Goal: Information Seeking & Learning: Check status

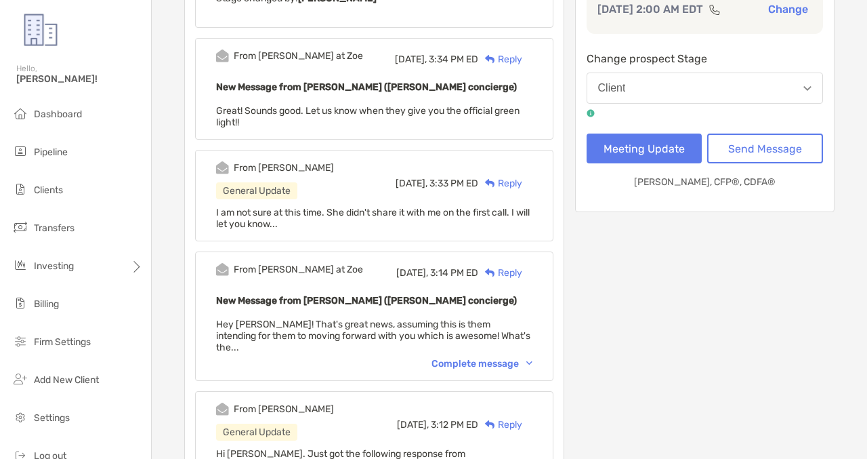
scroll to position [348, 0]
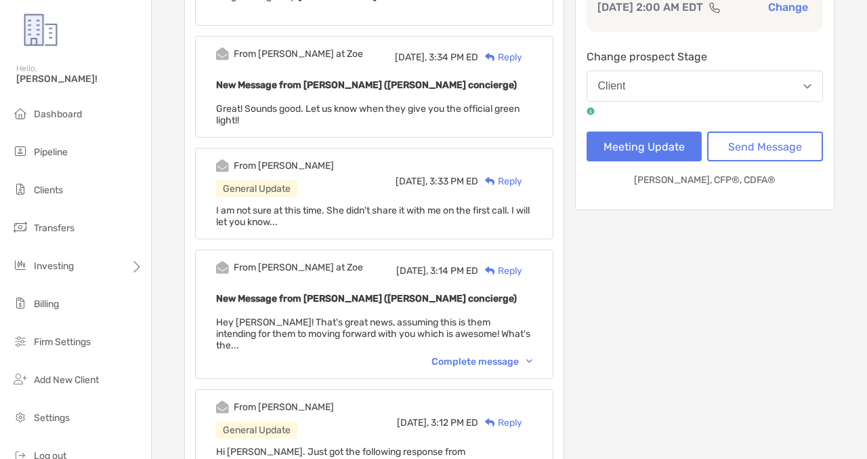
click at [443, 353] on div "From [PERSON_NAME] at Zoe [DATE], 3:14 PM ED Reply New Message from [PERSON_NAM…" at bounding box center [374, 313] width 358 height 129
click at [446, 356] on div "Complete message" at bounding box center [481, 362] width 101 height 12
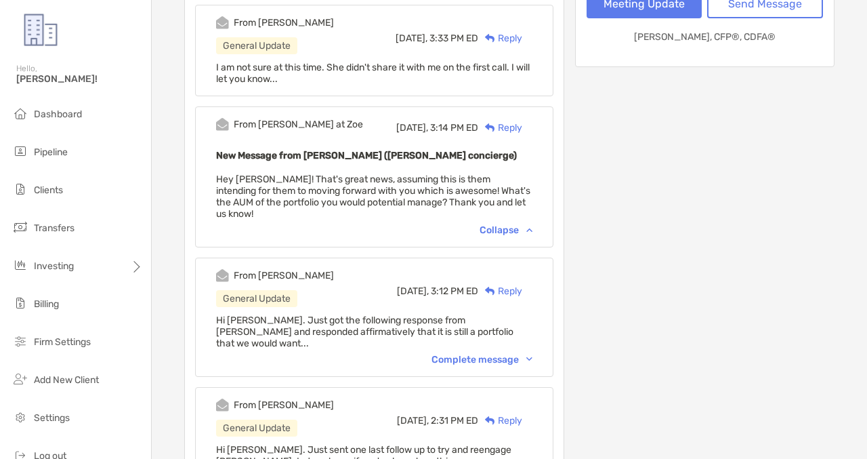
scroll to position [505, 0]
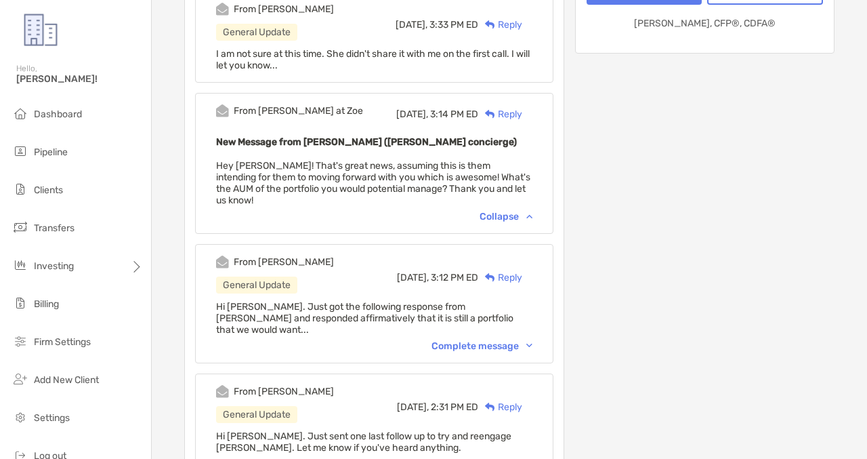
click at [467, 340] on div "Complete message" at bounding box center [481, 346] width 101 height 12
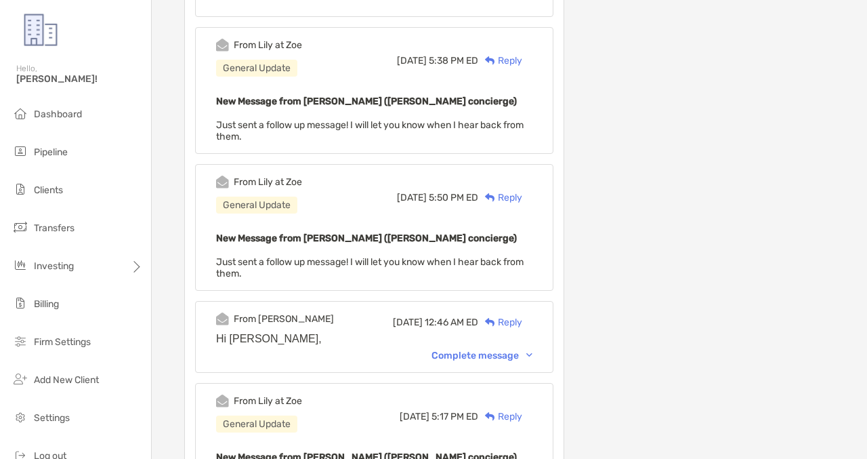
scroll to position [1197, 0]
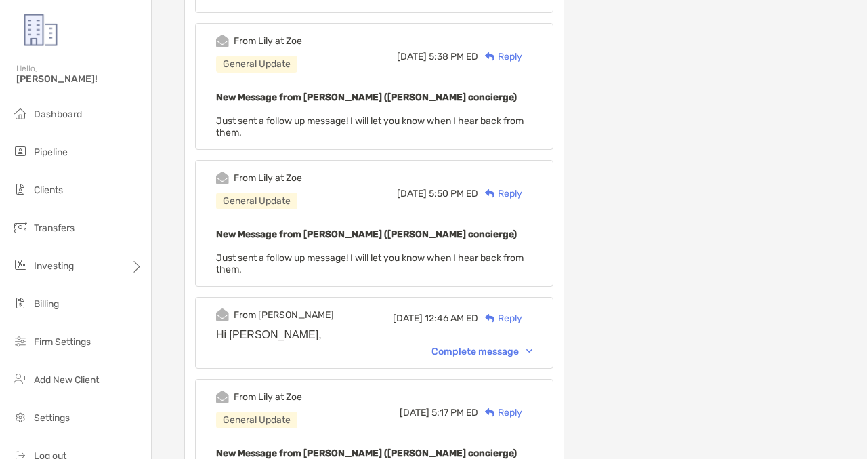
click at [465, 345] on div "Complete message" at bounding box center [481, 351] width 101 height 12
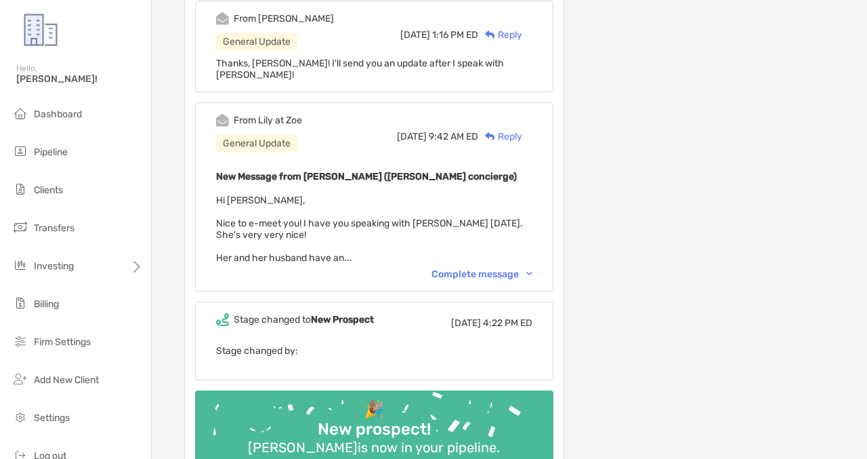
scroll to position [3753, 0]
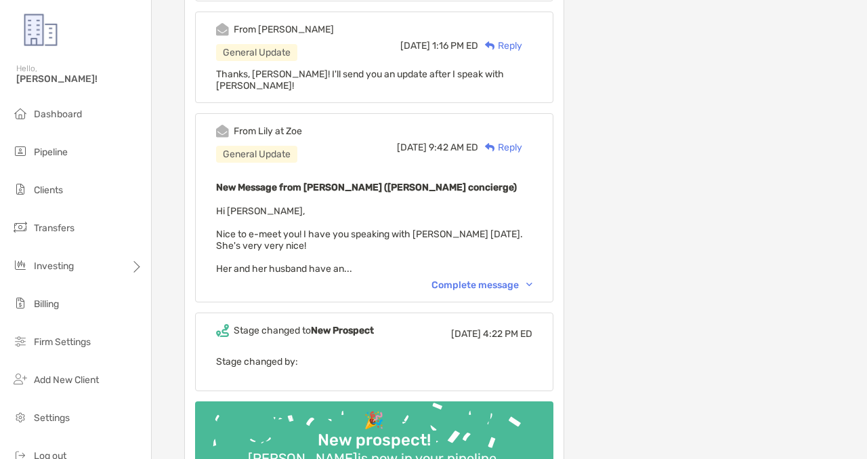
click at [469, 279] on div "Complete message" at bounding box center [481, 285] width 101 height 12
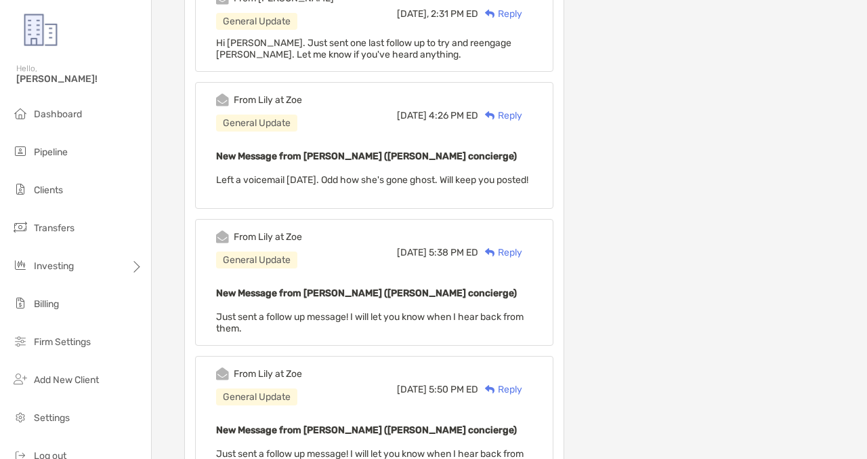
scroll to position [0, 0]
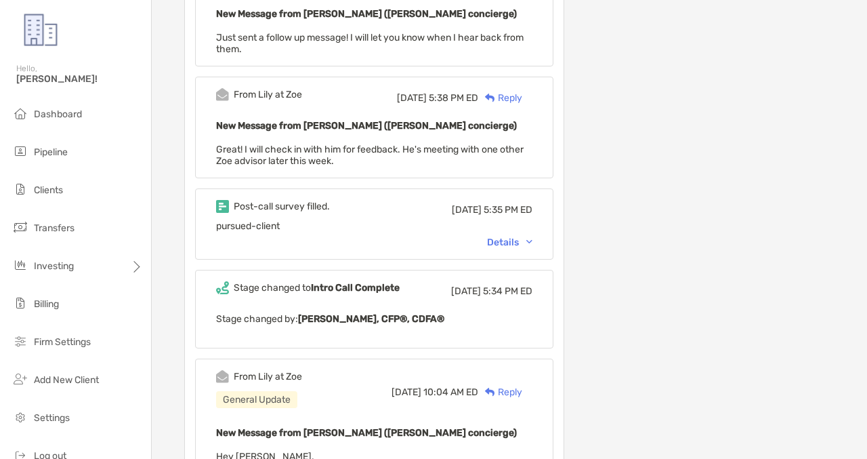
scroll to position [610, 0]
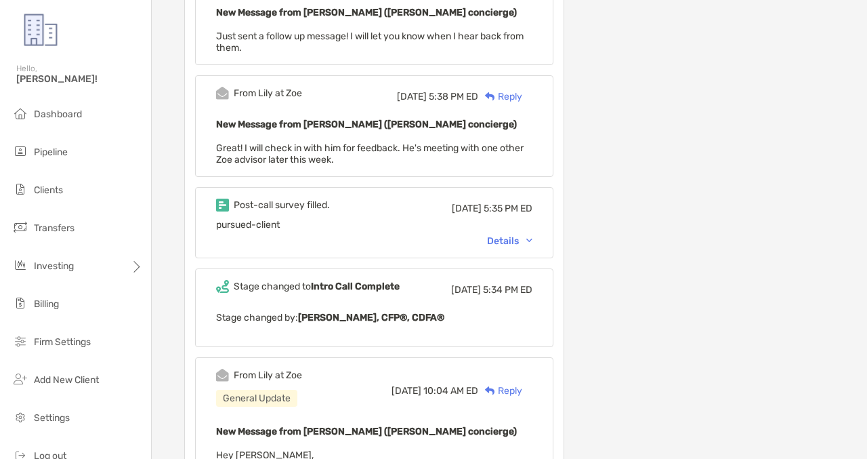
click at [509, 245] on div "Post-call survey filled. Mon, Sep 22 5:35 PM ED pursued-client Details" at bounding box center [374, 222] width 358 height 71
click at [509, 242] on div "Details" at bounding box center [509, 241] width 45 height 12
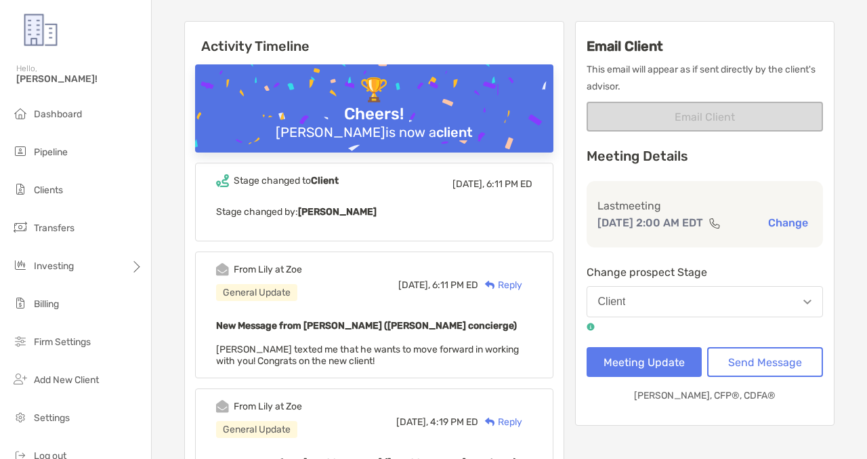
scroll to position [84, 0]
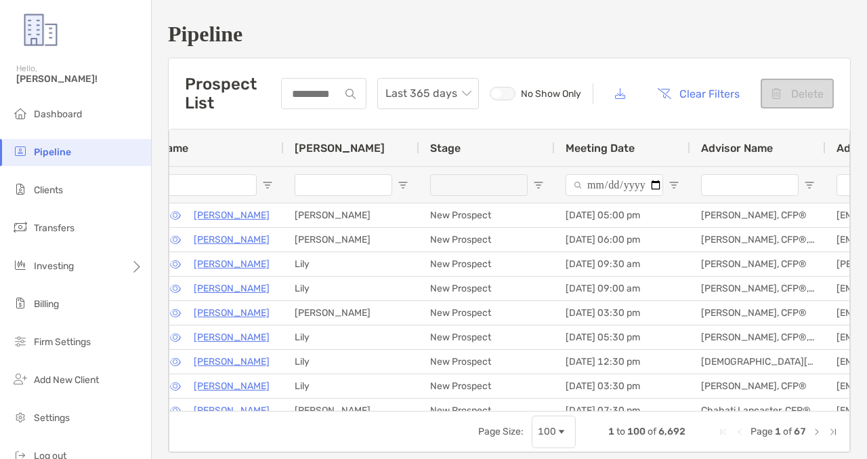
click at [724, 184] on input "Advisor Name Filter Input" at bounding box center [750, 185] width 98 height 22
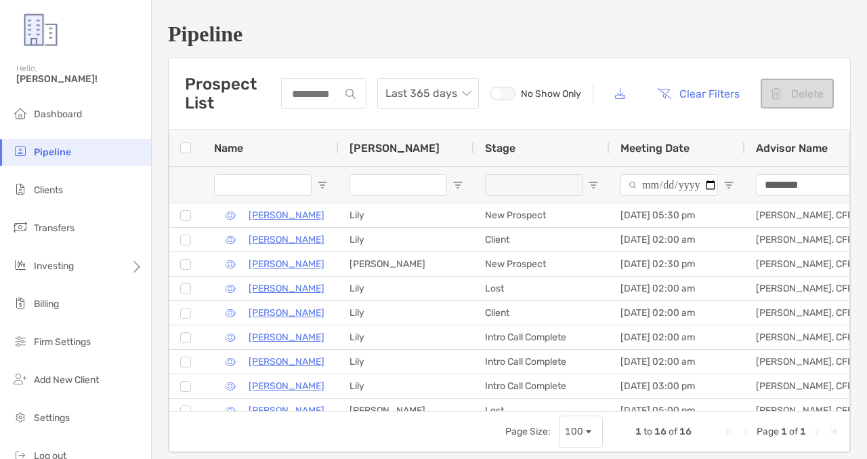
type input "********"
click at [598, 183] on span "Open Filter Menu" at bounding box center [593, 185] width 11 height 11
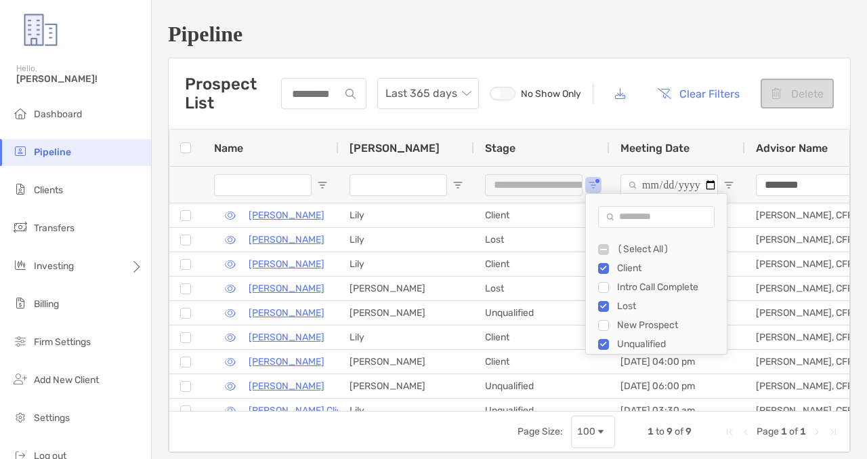
type input "**********"
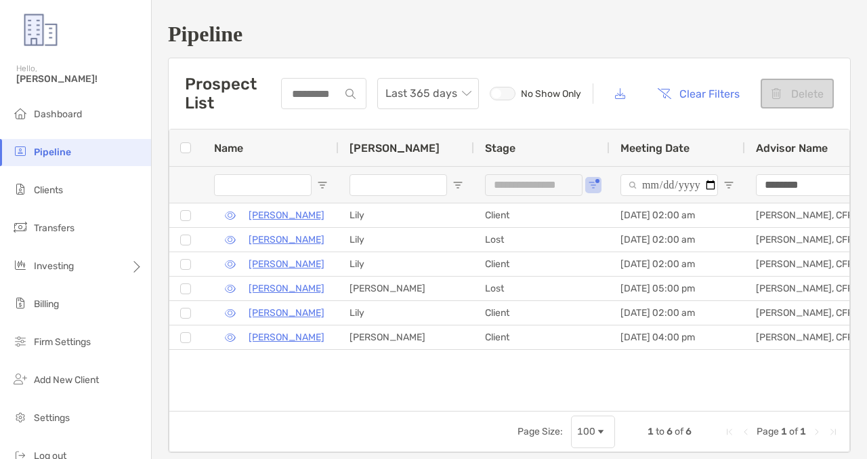
click at [492, 43] on h1 "Pipeline" at bounding box center [509, 34] width 683 height 25
